Goal: Task Accomplishment & Management: Complete application form

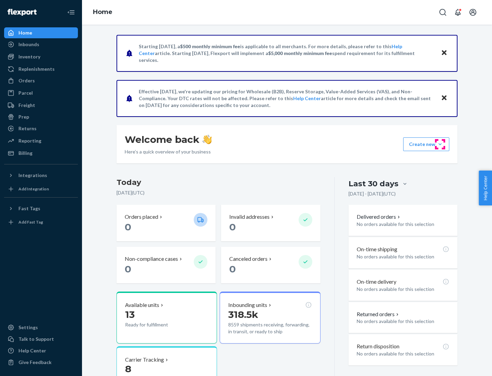
click at [440, 144] on button "Create new Create new inbound Create new order Create new product" at bounding box center [426, 144] width 46 height 14
click at [41, 44] on div "Inbounds" at bounding box center [41, 45] width 72 height 10
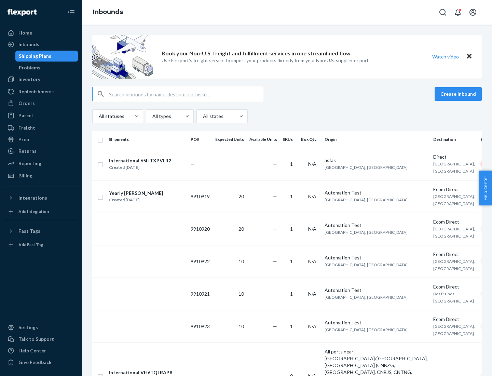
click at [459, 94] on button "Create inbound" at bounding box center [458, 94] width 47 height 14
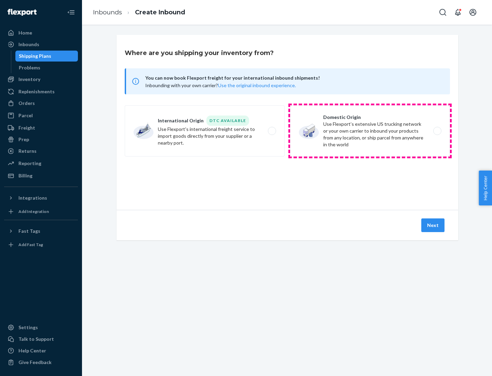
click at [370, 131] on label "Domestic Origin Use Flexport’s extensive US trucking network or your own carrie…" at bounding box center [370, 130] width 160 height 51
click at [437, 131] on input "Domestic Origin Use Flexport’s extensive US trucking network or your own carrie…" at bounding box center [439, 131] width 4 height 4
radio input "true"
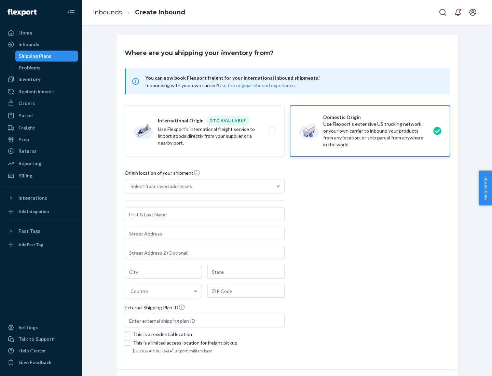
click at [160, 186] on div "Select from saved addresses" at bounding box center [162, 186] width 62 height 7
click at [131, 186] on input "Select from saved addresses" at bounding box center [131, 186] width 1 height 7
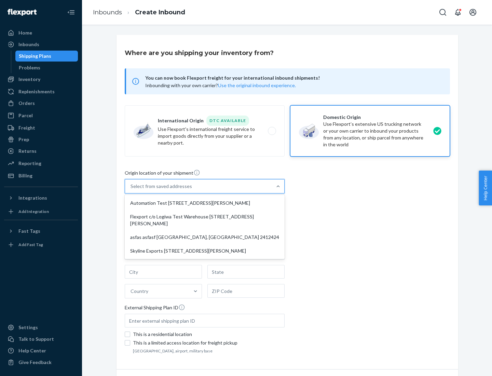
scroll to position [3, 0]
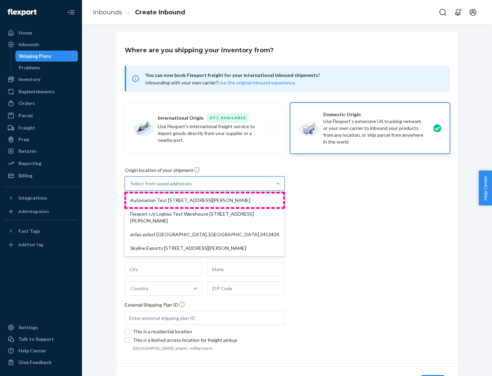
click at [205, 200] on div "Automation Test [STREET_ADDRESS][PERSON_NAME]" at bounding box center [204, 200] width 157 height 14
click at [131, 187] on input "option Automation Test [STREET_ADDRESS][PERSON_NAME] focused, 1 of 4. 4 results…" at bounding box center [131, 183] width 1 height 7
type input "Automation Test"
type input "9th Floor"
type input "[GEOGRAPHIC_DATA]"
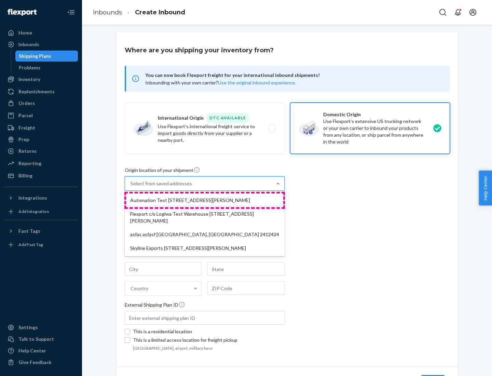
type input "CA"
type input "94104"
type input "[STREET_ADDRESS][PERSON_NAME]"
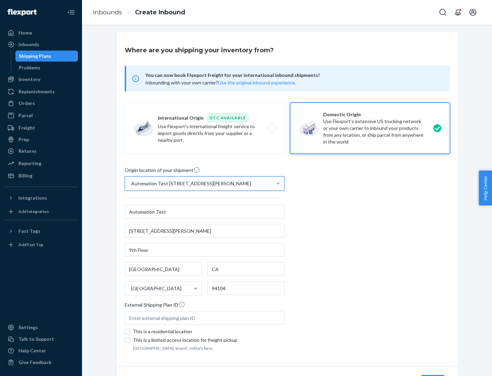
scroll to position [40, 0]
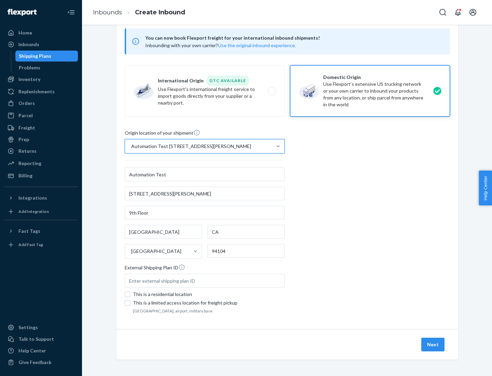
click at [433, 345] on button "Next" at bounding box center [433, 345] width 23 height 14
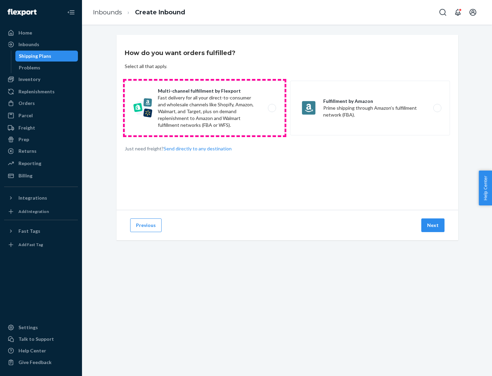
click at [205, 108] on label "Multi-channel fulfillment by Flexport Fast delivery for all your direct-to-cons…" at bounding box center [205, 108] width 160 height 55
click at [272, 108] on input "Multi-channel fulfillment by Flexport Fast delivery for all your direct-to-cons…" at bounding box center [274, 108] width 4 height 4
radio input "true"
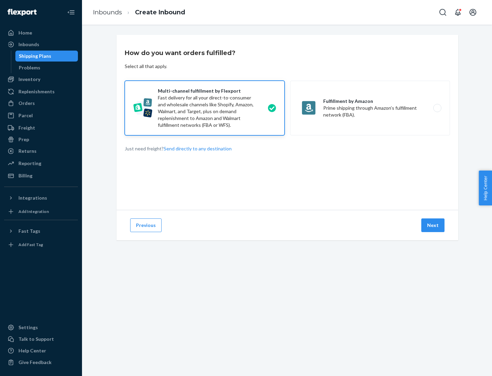
click at [433, 225] on button "Next" at bounding box center [433, 225] width 23 height 14
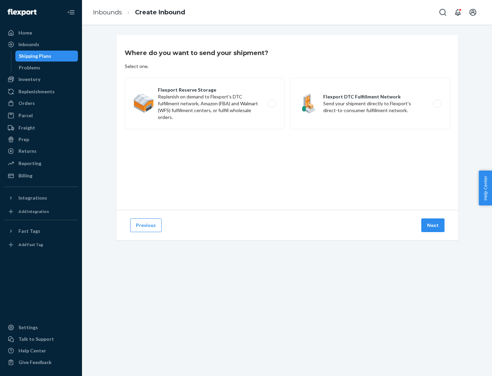
click at [370, 104] on label "Flexport DTC Fulfillment Network Send your shipment directly to Flexport's dire…" at bounding box center [370, 103] width 160 height 51
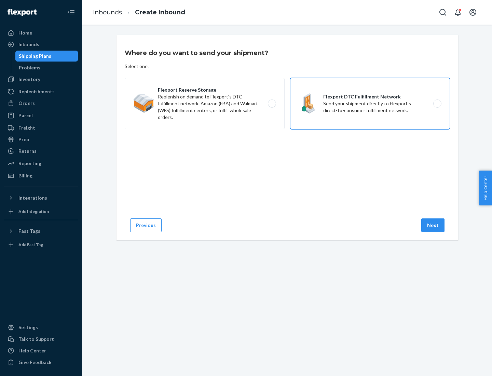
click at [437, 104] on input "Flexport DTC Fulfillment Network Send your shipment directly to Flexport's dire…" at bounding box center [439, 104] width 4 height 4
radio input "true"
click at [433, 225] on button "Next" at bounding box center [433, 225] width 23 height 14
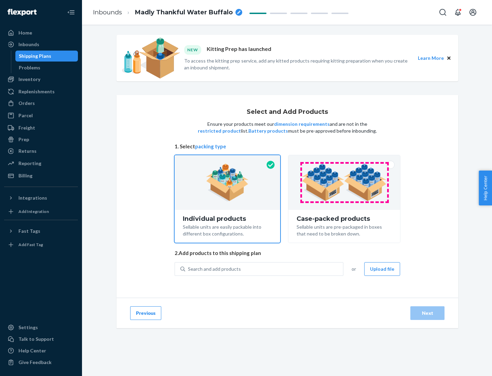
click at [345, 183] on img at bounding box center [344, 183] width 85 height 38
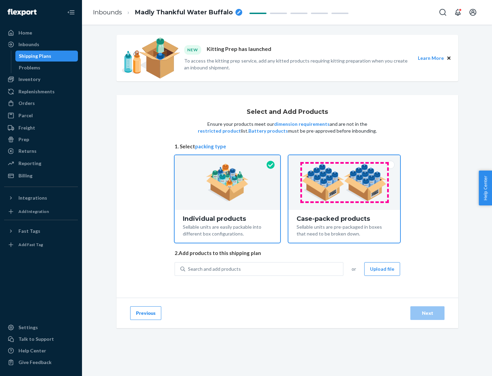
click at [345, 160] on input "Case-packed products Sellable units are pre-packaged in boxes that need to be b…" at bounding box center [344, 157] width 4 height 4
radio input "true"
radio input "false"
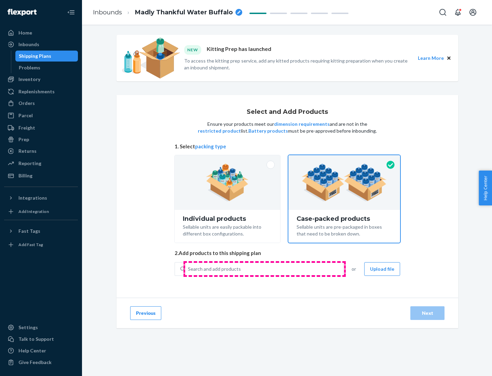
click at [265, 269] on div "Search and add products" at bounding box center [264, 269] width 158 height 12
click at [189, 269] on input "Search and add products" at bounding box center [188, 269] width 1 height 7
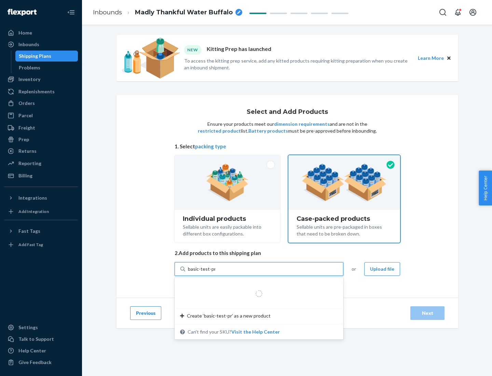
type input "basic-test-product-1"
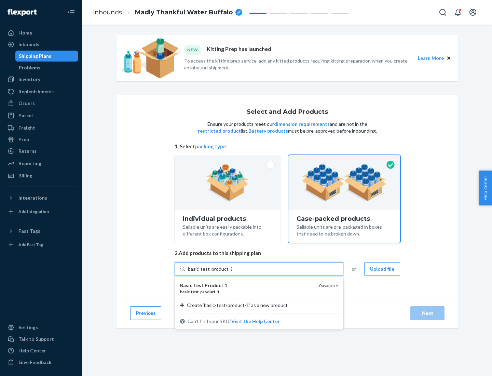
click at [247, 292] on div "basic - test - product - 1" at bounding box center [247, 292] width 134 height 6
click at [232, 272] on input "basic-test-product-1" at bounding box center [210, 269] width 44 height 7
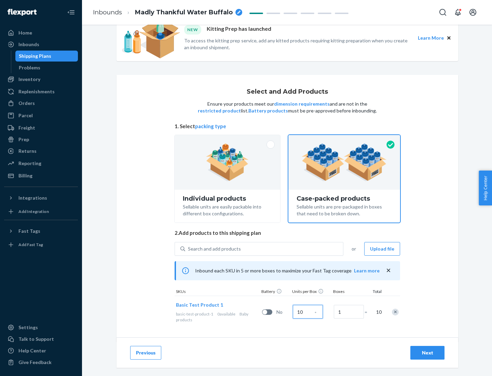
scroll to position [25, 0]
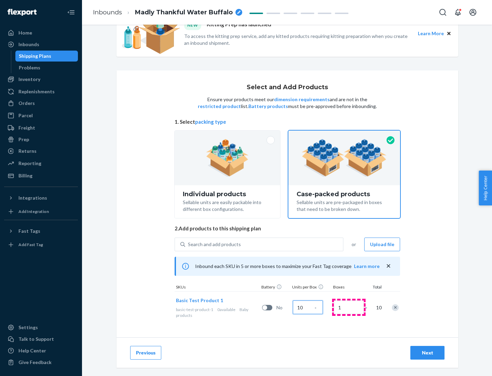
type input "10"
type input "7"
click at [428, 353] on div "Next" at bounding box center [427, 352] width 23 height 7
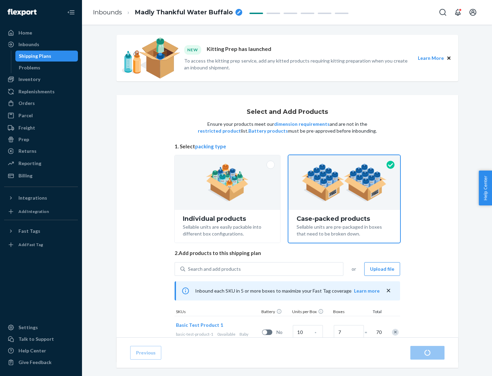
radio input "true"
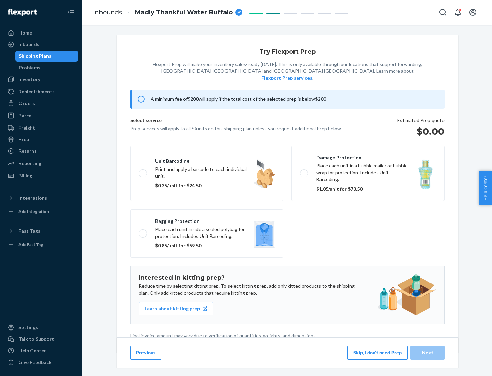
scroll to position [2, 0]
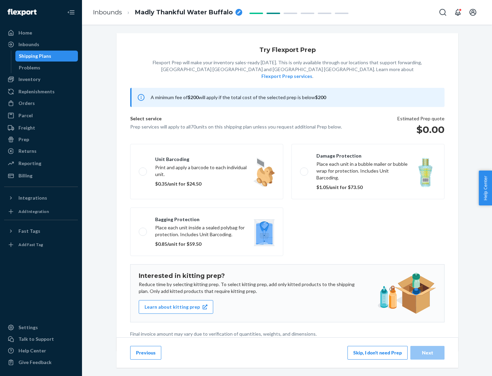
click at [207, 218] on label "Bagging protection Place each unit inside a sealed polybag for protection. Incl…" at bounding box center [206, 232] width 153 height 49
click at [143, 229] on input "Bagging protection Place each unit inside a sealed polybag for protection. Incl…" at bounding box center [141, 231] width 4 height 4
checkbox input "true"
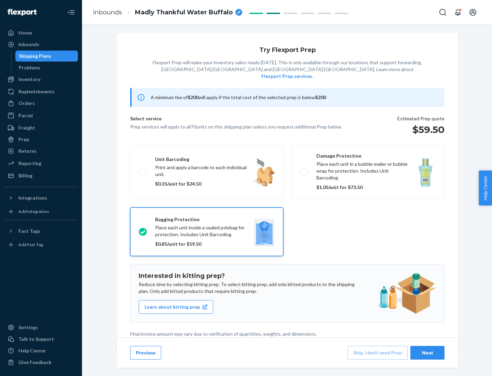
click at [428, 352] on div "Next" at bounding box center [427, 352] width 23 height 7
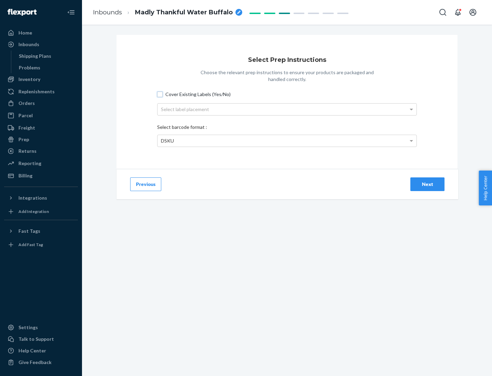
click at [160, 94] on input "Cover Existing Labels (Yes/No)" at bounding box center [159, 94] width 5 height 5
checkbox input "true"
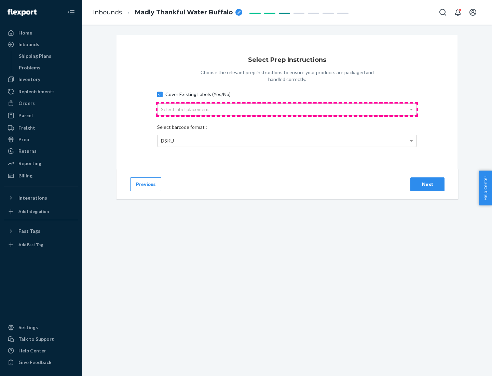
click at [287, 109] on div "Select label placement" at bounding box center [287, 110] width 259 height 12
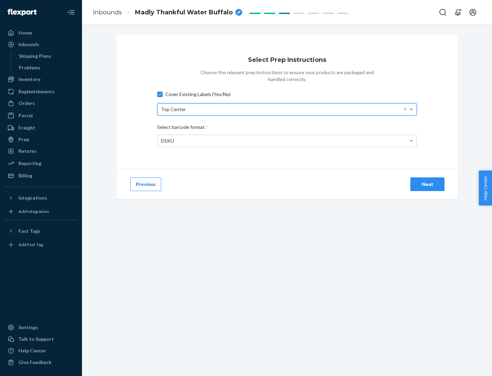
click at [287, 141] on div "DSKU" at bounding box center [287, 141] width 259 height 12
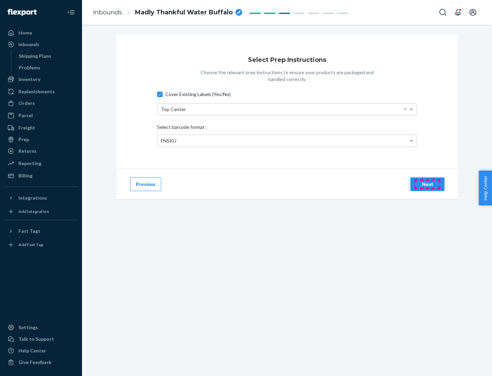
click at [428, 184] on div "Next" at bounding box center [427, 184] width 23 height 7
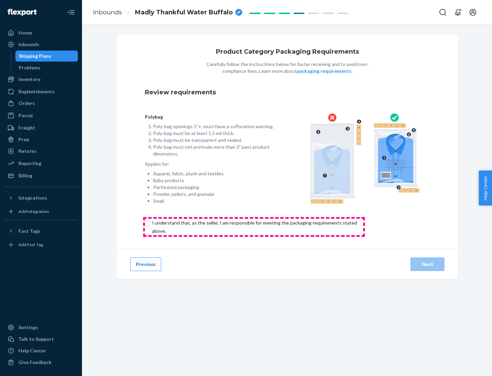
click at [254, 227] on input "checkbox" at bounding box center [258, 227] width 227 height 16
checkbox input "true"
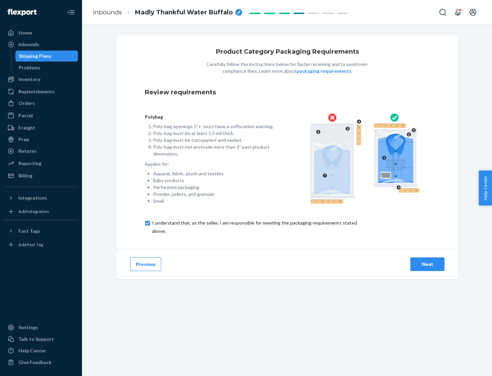
click at [428, 264] on div "Next" at bounding box center [427, 264] width 23 height 7
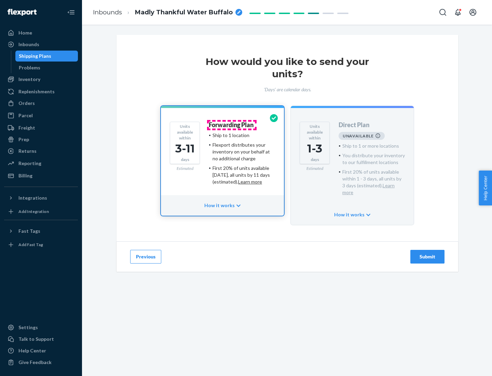
click at [232, 125] on h4 "Forwarding Plan" at bounding box center [231, 125] width 45 height 7
click at [428, 253] on div "Submit" at bounding box center [427, 256] width 23 height 7
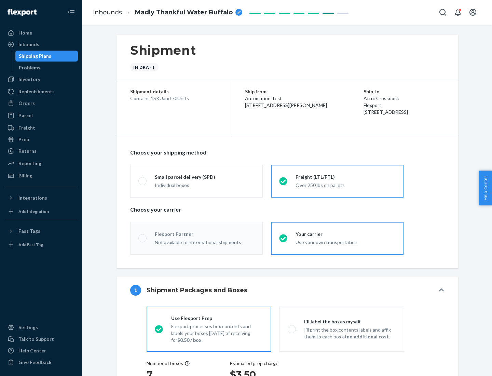
radio input "true"
radio input "false"
radio input "true"
radio input "false"
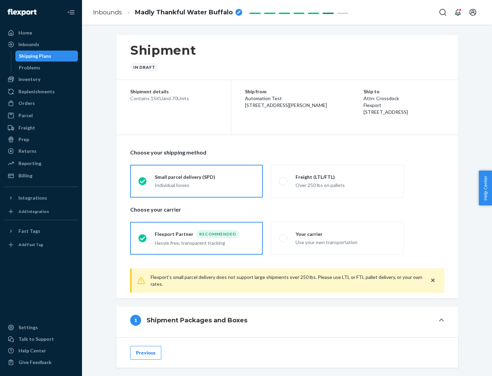
click at [337, 181] on div "Over 250 lbs on pallets" at bounding box center [346, 184] width 100 height 8
click at [284, 181] on input "Freight (LTL/FTL) Over 250 lbs on pallets" at bounding box center [281, 181] width 4 height 4
radio input "true"
radio input "false"
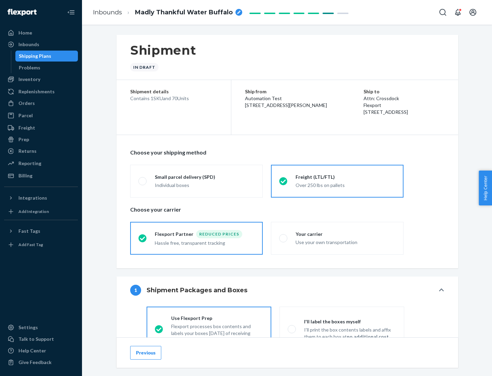
scroll to position [38, 0]
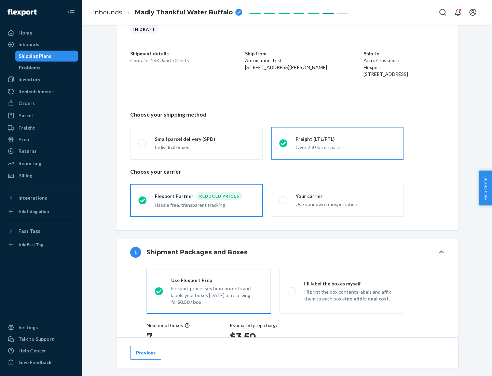
click at [337, 200] on div "Use your own transportation" at bounding box center [346, 204] width 100 height 8
click at [284, 200] on input "Your carrier Use your own transportation" at bounding box center [281, 200] width 4 height 4
radio input "true"
radio input "false"
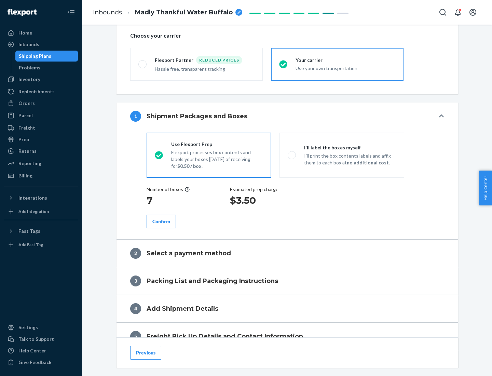
scroll to position [129, 0]
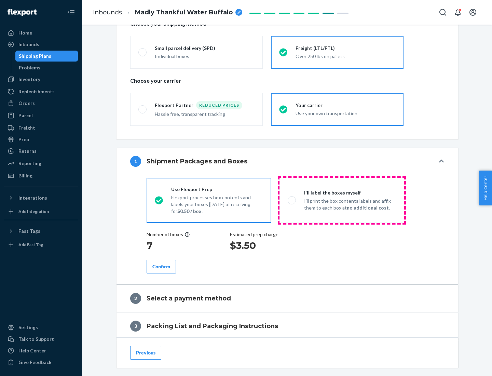
click at [342, 200] on p "I’ll print the box contents labels and affix them to each box at no additional …" at bounding box center [350, 205] width 92 height 14
click at [292, 200] on input "I'll label the boxes myself I’ll print the box contents labels and affix them t…" at bounding box center [290, 200] width 4 height 4
radio input "true"
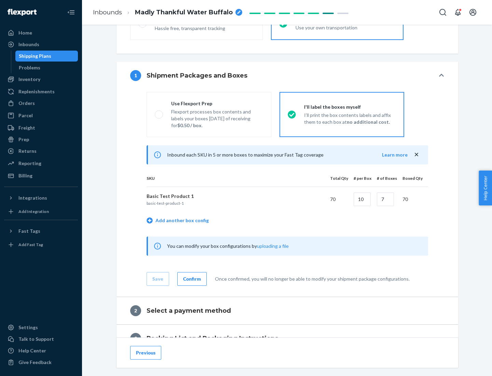
scroll to position [118, 0]
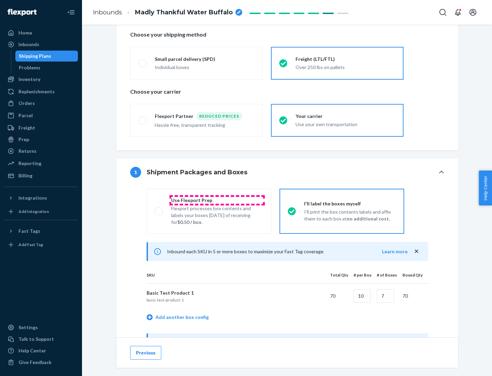
click at [217, 200] on div "Use Flexport Prep" at bounding box center [217, 200] width 92 height 7
click at [159, 209] on input "Use Flexport Prep Flexport processes box contents and labels your boxes [DATE] …" at bounding box center [157, 211] width 4 height 4
radio input "true"
radio input "false"
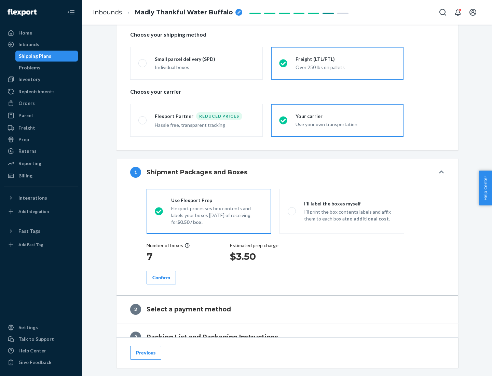
scroll to position [195, 0]
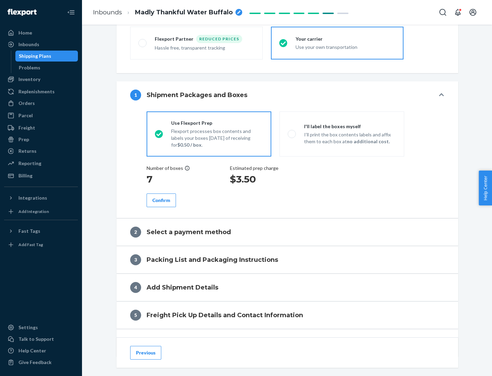
click at [161, 200] on div "Confirm" at bounding box center [161, 200] width 18 height 7
radio input "false"
